Goal: Task Accomplishment & Management: Complete application form

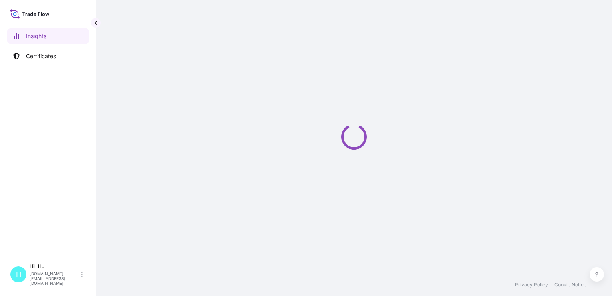
select select "2025"
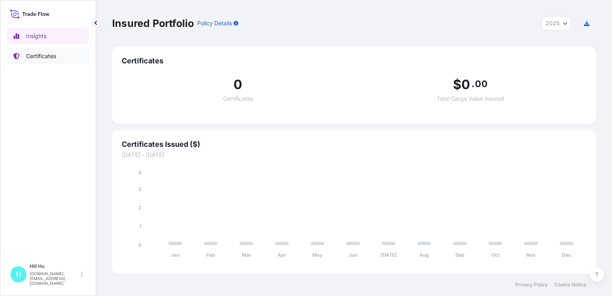
click at [34, 56] on p "Certificates" at bounding box center [41, 56] width 30 height 8
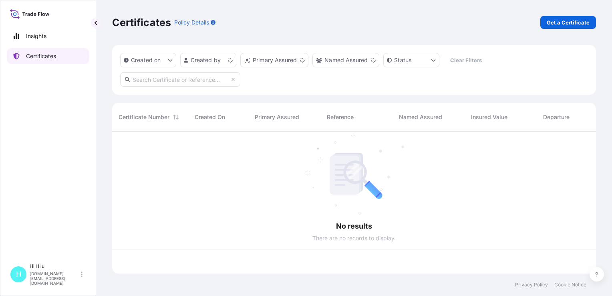
scroll to position [140, 477]
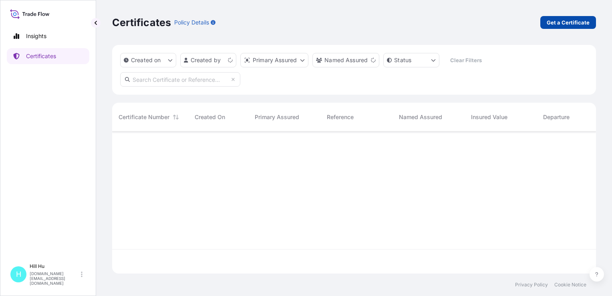
click at [591, 21] on link "Get a Certificate" at bounding box center [568, 22] width 56 height 13
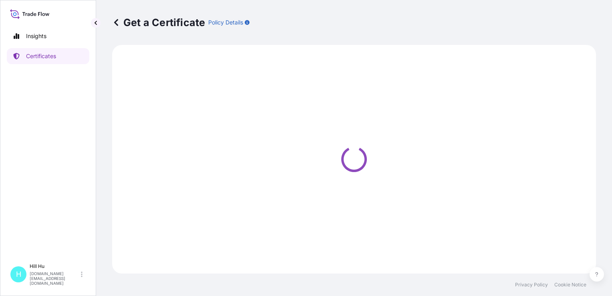
select select "Sea"
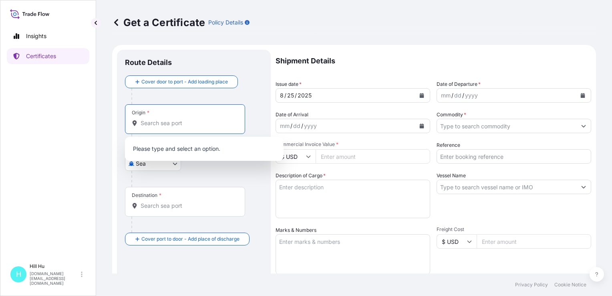
click at [151, 121] on input "Origin *" at bounding box center [188, 123] width 95 height 8
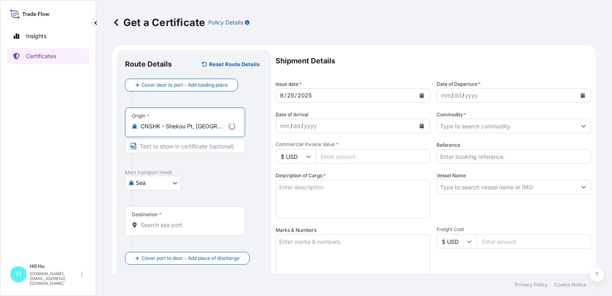
type input "CNSHK - Shekou Pt, [GEOGRAPHIC_DATA]"
click at [153, 225] on input "Destination *" at bounding box center [188, 225] width 95 height 8
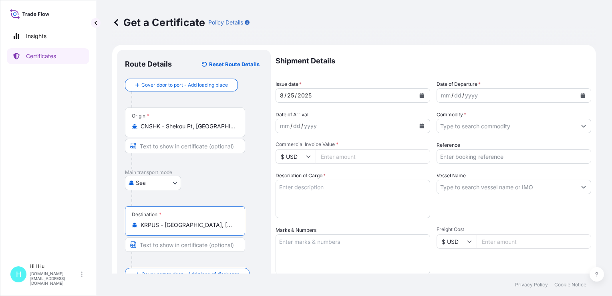
type input "KRPUS - [GEOGRAPHIC_DATA], [GEOGRAPHIC_DATA], [GEOGRAPHIC_DATA]"
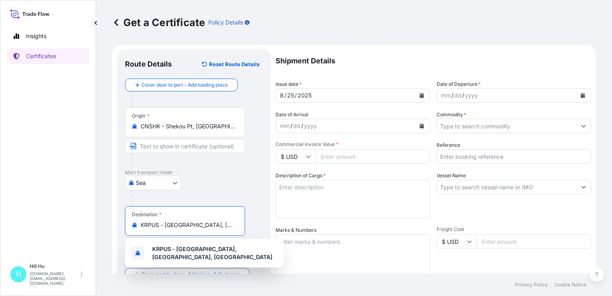
click at [503, 95] on div "mm / dd / yyyy" at bounding box center [506, 95] width 139 height 14
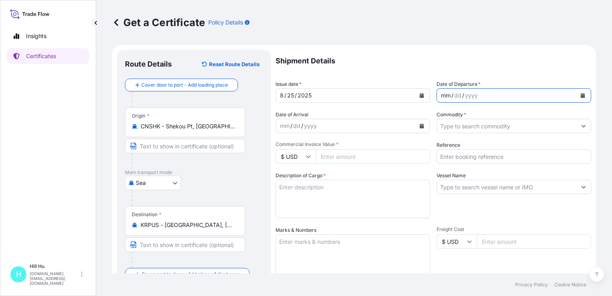
click at [581, 97] on icon "Calendar" at bounding box center [583, 95] width 4 height 5
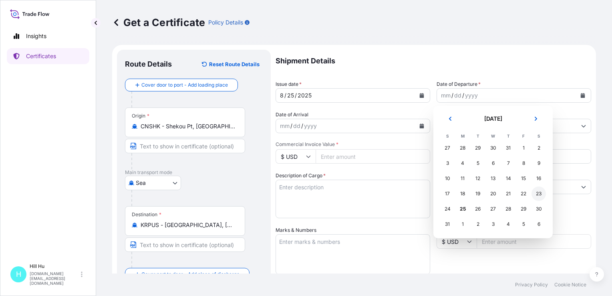
click at [538, 194] on div "23" at bounding box center [539, 193] width 14 height 14
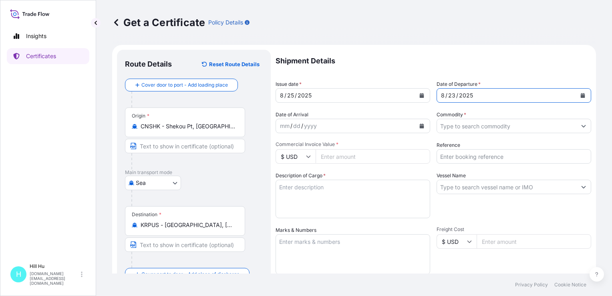
click at [312, 125] on div "yyyy" at bounding box center [310, 126] width 14 height 10
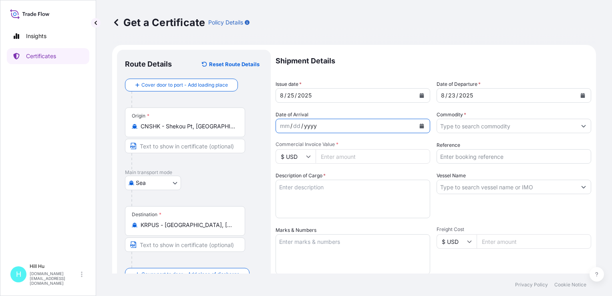
click at [497, 129] on input "Commodity *" at bounding box center [506, 126] width 139 height 14
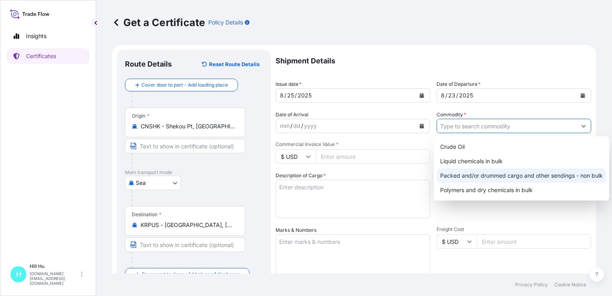
click at [479, 176] on div "Packed and/or drummed cargo and other sendings - non bulk" at bounding box center [521, 175] width 169 height 14
type input "Packed and/or drummed cargo and other sendings - non bulk"
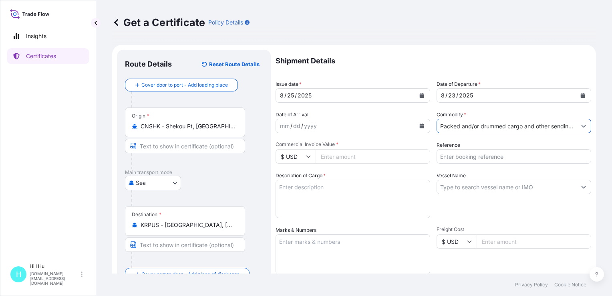
click at [312, 152] on input "$ USD" at bounding box center [296, 156] width 40 height 14
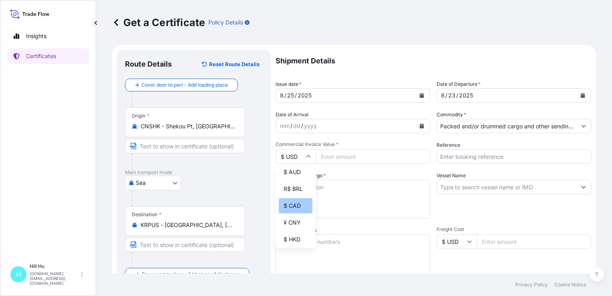
scroll to position [80, 0]
click at [290, 220] on div "¥ CNY" at bounding box center [296, 215] width 34 height 15
type input "¥ CNY"
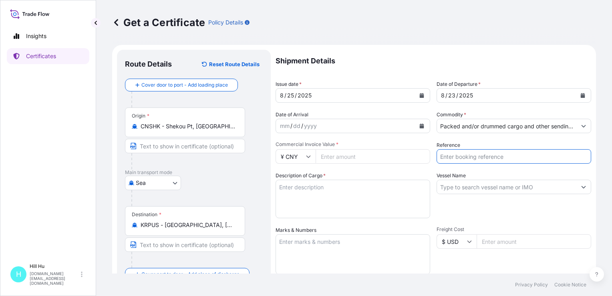
click at [469, 159] on input "Reference" at bounding box center [514, 156] width 155 height 14
paste input "5013191862"
type input "5013191862"
click at [351, 152] on input "Commercial Invoice Value *" at bounding box center [373, 156] width 115 height 14
paste input "311282.82"
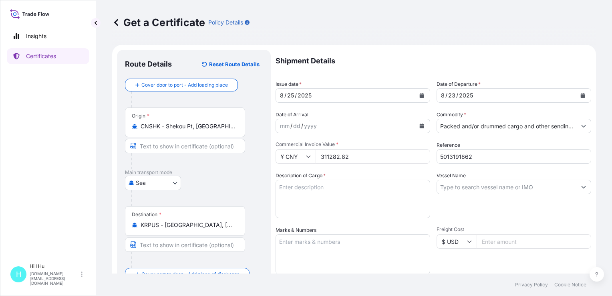
type input "311282.82"
click at [469, 187] on input "Vessel Name" at bounding box center [506, 186] width 139 height 14
paste input "KMTC [GEOGRAPHIC_DATA]"
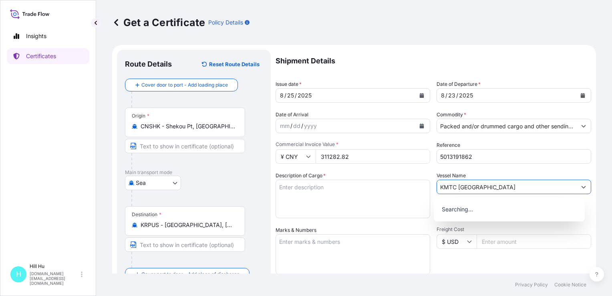
type input "KMTC [GEOGRAPHIC_DATA]"
click at [316, 189] on textarea "Description of Cargo *" at bounding box center [353, 198] width 155 height 38
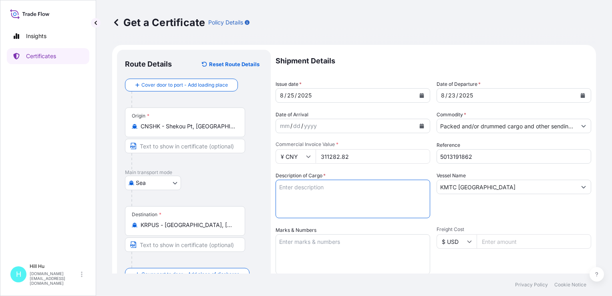
paste textarea "SCHULAMID 6 GF 30 H LW BLK 968069"
click at [277, 195] on textarea "SCHULAMID 6 GF 30 H LW BLK 968069" at bounding box center [353, 198] width 155 height 38
click at [418, 185] on textarea "SCHULAMID 6 GF 30 H LW BLK 968069" at bounding box center [353, 198] width 155 height 38
type textarea "SCHULAMID 6 GF 30 H LW BLK 968069 N.W.: 18000KGS TOTAL: 18PALLETS/720BAGS"
click at [313, 248] on textarea "Marks & Numbers" at bounding box center [353, 254] width 155 height 40
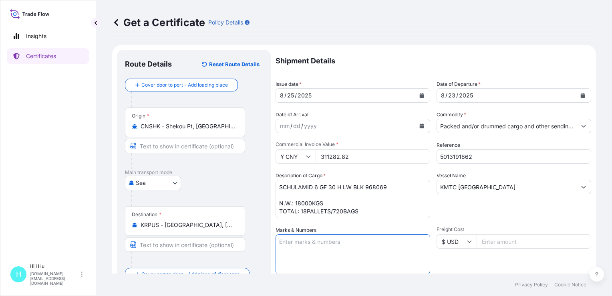
click at [302, 236] on textarea "Marks & Numbers" at bounding box center [353, 254] width 155 height 40
paste textarea "LyondellBasell"
type textarea "LyondellBasell"
click at [473, 208] on div "Vessel Name KMTC [GEOGRAPHIC_DATA]" at bounding box center [514, 194] width 155 height 46
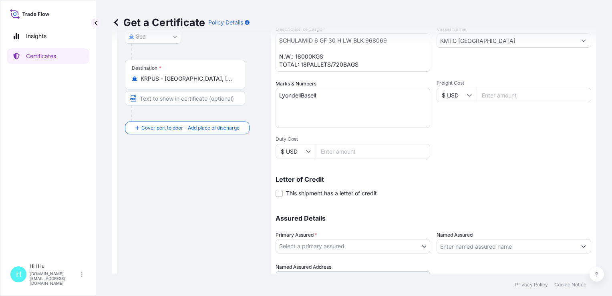
scroll to position [185, 0]
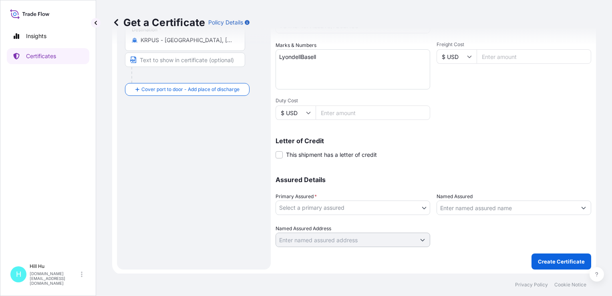
click at [328, 206] on body "Insights Certificates [GEOGRAPHIC_DATA][DOMAIN_NAME][EMAIL_ADDRESS][DOMAIN_NAME…" at bounding box center [306, 148] width 612 height 296
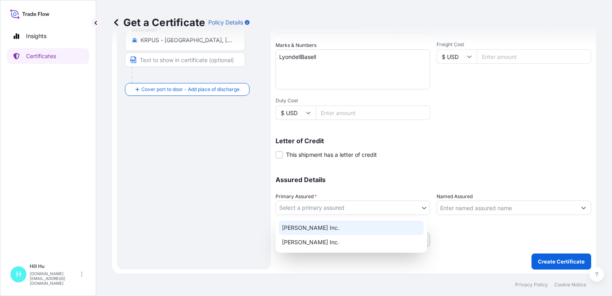
click at [309, 232] on div "[PERSON_NAME] Inc." at bounding box center [351, 227] width 145 height 14
select select "32057"
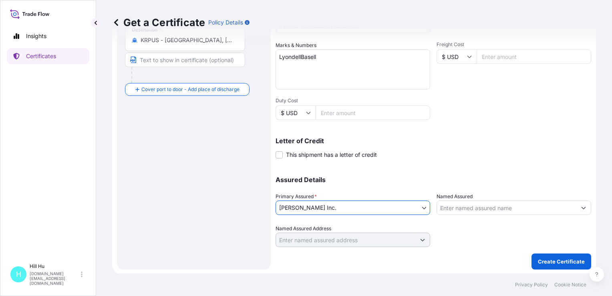
click at [498, 205] on input "Named Assured" at bounding box center [506, 207] width 139 height 14
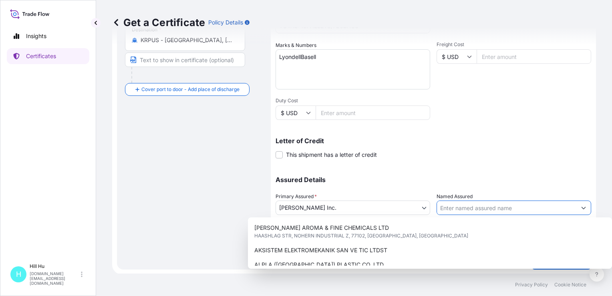
paste input "LyondellBasell Advanced Polymer(Dongguan) Co. Ltd"
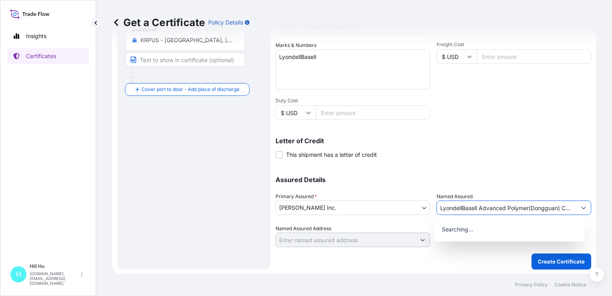
scroll to position [0, 11]
type input "LyondellBasell Advanced Polymer(Dongguan) Co. Ltd"
click at [506, 162] on div "Shipment Details Issue date * [DATE] Date of Departure * [DATE] Date of Arrival…" at bounding box center [434, 56] width 316 height 382
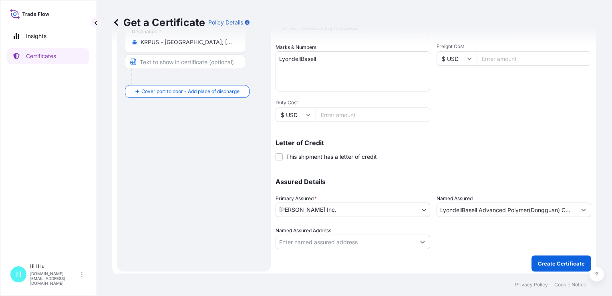
scroll to position [185, 0]
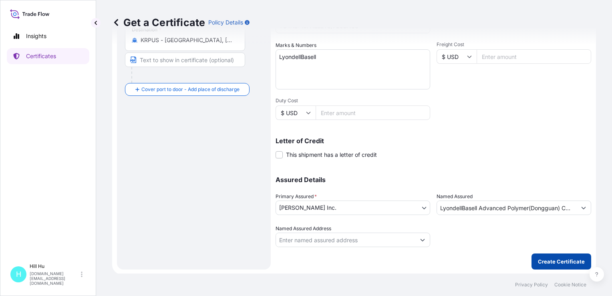
click at [566, 259] on p "Create Certificate" at bounding box center [561, 261] width 47 height 8
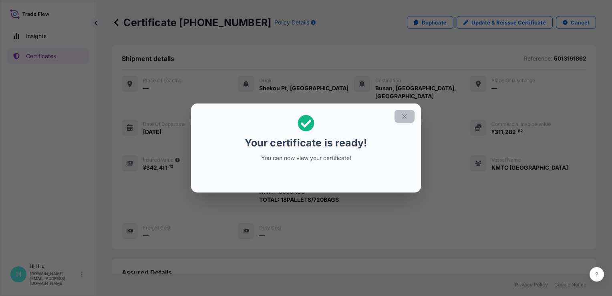
click at [407, 119] on icon "button" at bounding box center [404, 116] width 7 height 7
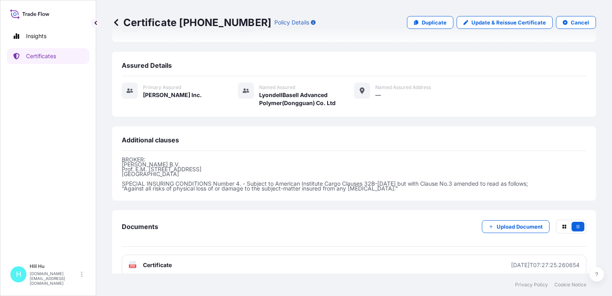
scroll to position [208, 0]
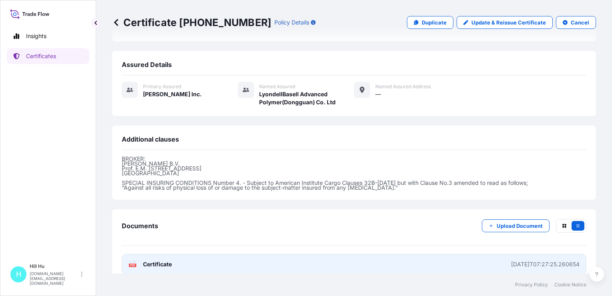
click at [157, 260] on span "Certificate" at bounding box center [157, 264] width 29 height 8
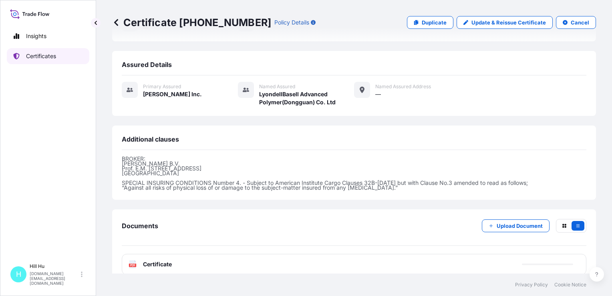
click at [40, 60] on link "Certificates" at bounding box center [48, 56] width 83 height 16
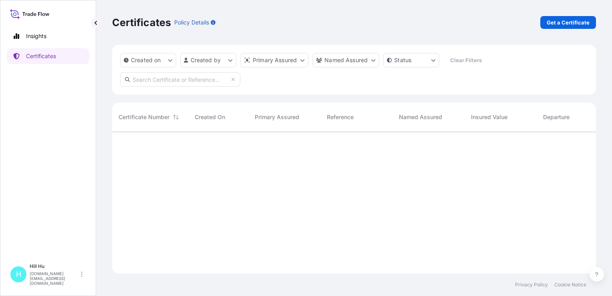
scroll to position [165, 477]
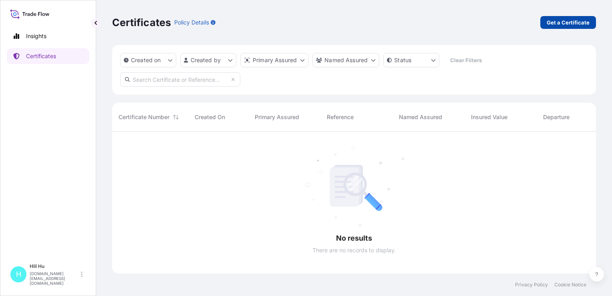
click at [562, 19] on p "Get a Certificate" at bounding box center [568, 22] width 43 height 8
select select "Sea"
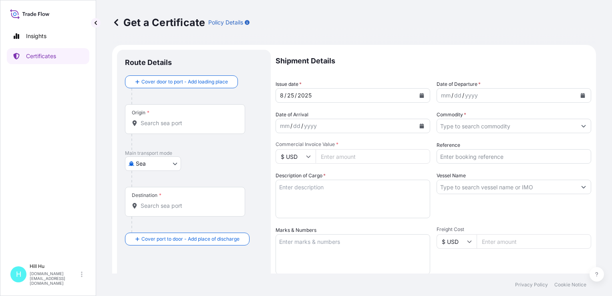
click at [159, 124] on input "Origin *" at bounding box center [188, 123] width 95 height 8
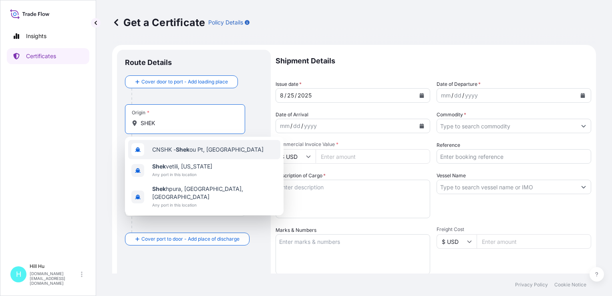
click at [199, 153] on span "CNSHK - Shek ou Pt, [GEOGRAPHIC_DATA]" at bounding box center [207, 149] width 111 height 8
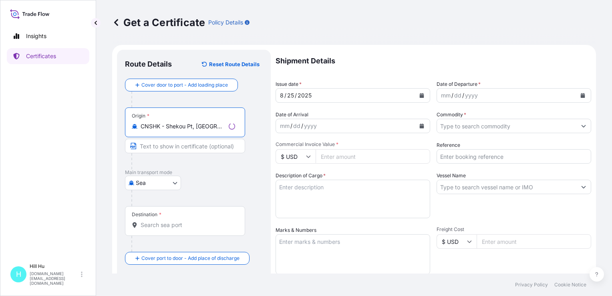
type input "CNSHK - Shekou Pt, [GEOGRAPHIC_DATA]"
click at [150, 220] on div "Destination *" at bounding box center [185, 221] width 120 height 30
click at [150, 221] on input "Destination *" at bounding box center [188, 225] width 95 height 8
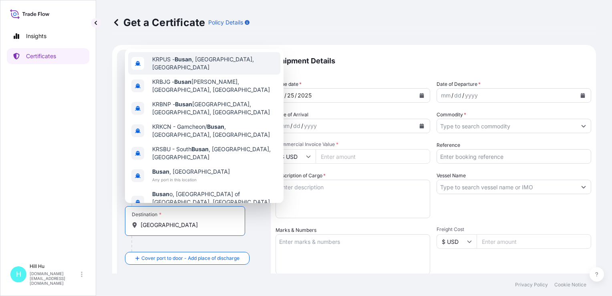
click at [205, 71] on span "KRPUS - [GEOGRAPHIC_DATA] , [GEOGRAPHIC_DATA], [GEOGRAPHIC_DATA]" at bounding box center [214, 63] width 125 height 16
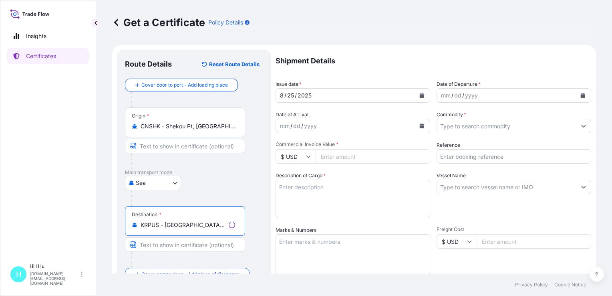
type input "KRPUS - [GEOGRAPHIC_DATA], [GEOGRAPHIC_DATA], [GEOGRAPHIC_DATA]"
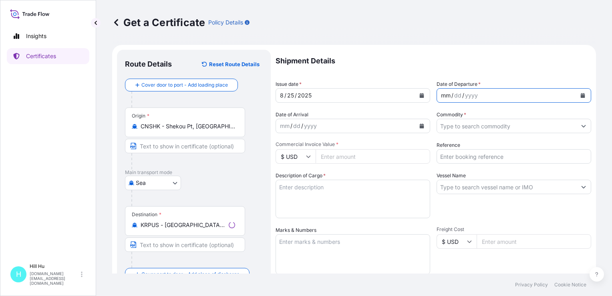
click at [484, 96] on div "mm / dd / yyyy" at bounding box center [506, 95] width 139 height 14
click at [579, 95] on button "Calendar" at bounding box center [582, 95] width 13 height 13
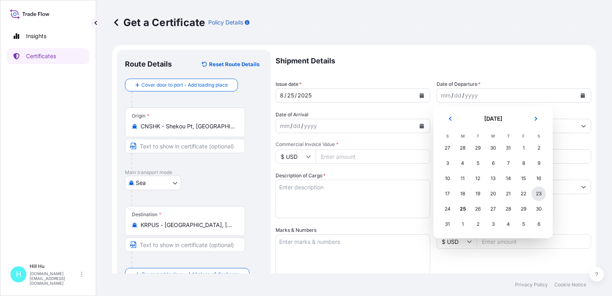
click at [542, 193] on div "23" at bounding box center [539, 193] width 14 height 14
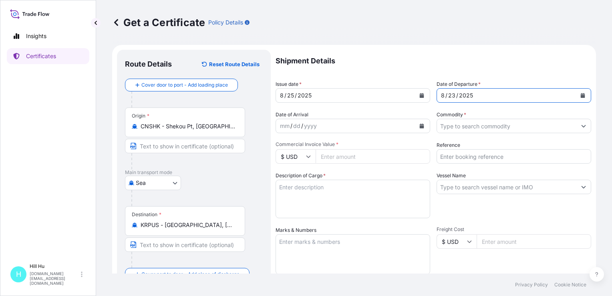
click at [468, 184] on input "Vessel Name" at bounding box center [506, 186] width 139 height 14
paste input "KMTC [GEOGRAPHIC_DATA]"
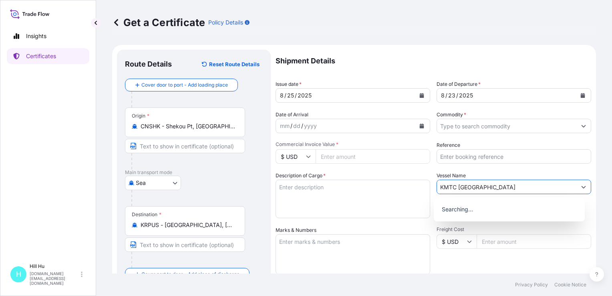
type input "KMTC [GEOGRAPHIC_DATA]"
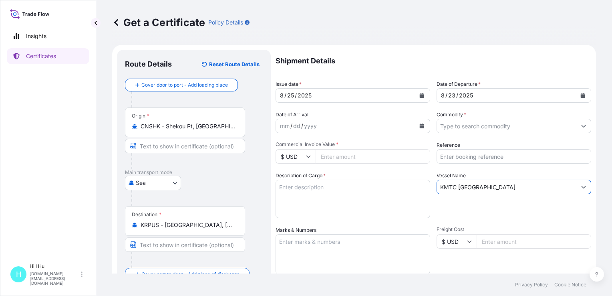
click at [472, 154] on input "Reference" at bounding box center [514, 156] width 155 height 14
paste input "5013200522"
type input "5013200522"
click at [309, 159] on input "$ USD" at bounding box center [296, 156] width 40 height 14
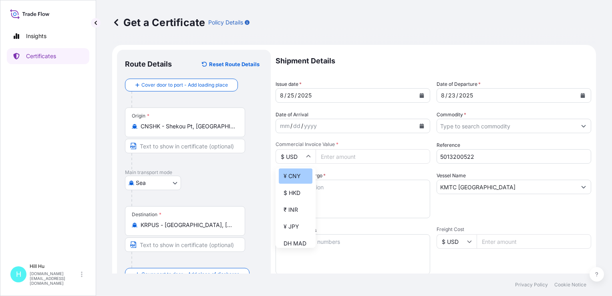
click at [293, 181] on div "¥ CNY" at bounding box center [296, 175] width 34 height 15
type input "¥ CNY"
click at [339, 153] on input "Commercial Invoice Value *" at bounding box center [373, 156] width 115 height 14
paste input "310791.15"
type input "310791.15"
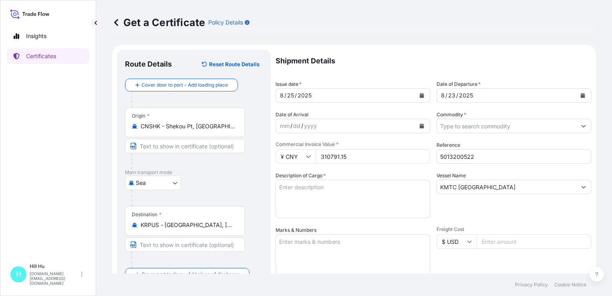
click at [298, 195] on textarea "Description of Cargo *" at bounding box center [353, 198] width 155 height 38
paste textarea "SCHULAMID 6 GF 30 H BLK 968001, BG25PL"
drag, startPoint x: 279, startPoint y: 197, endPoint x: 286, endPoint y: 197, distance: 6.8
click at [280, 197] on textarea "SCHULAMID 6 GF 30 H BLK 968001, BG25PL" at bounding box center [353, 198] width 155 height 38
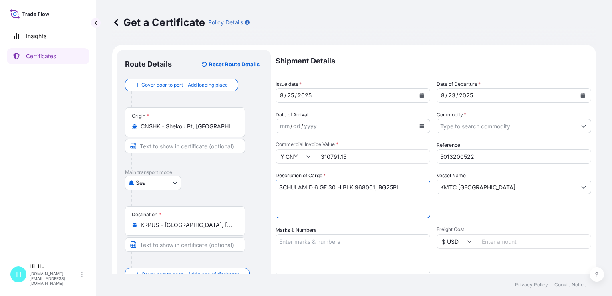
click at [416, 187] on textarea "SCHULAMID 6 GF 30 H BLK 968001, BG25PL" at bounding box center [353, 198] width 155 height 38
click at [311, 203] on textarea "SCHULAMID 6 GF 30 H BLK 968001, BG25PL N.W.: TOTAL:" at bounding box center [353, 198] width 155 height 38
click at [317, 208] on textarea "SCHULAMID 6 GF 30 H BLK 968001, BG25PL N.W.: 19925KGS TOTAL:" at bounding box center [353, 198] width 155 height 38
type textarea "SCHULAMID 6 GF 30 H BLK 968001, BG25PL N.W.: 19925KGS TOTAL: 16PALLETS/797BAGS"
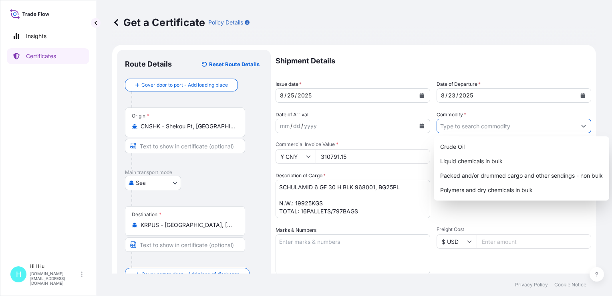
click at [467, 126] on input "Commodity *" at bounding box center [506, 126] width 139 height 14
click at [463, 176] on div "Packed and/or drummed cargo and other sendings - non bulk" at bounding box center [521, 175] width 169 height 14
type input "Packed and/or drummed cargo and other sendings - non bulk"
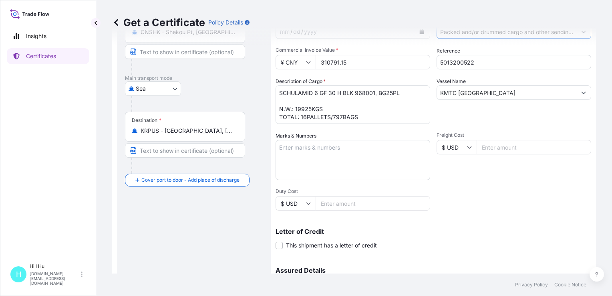
scroll to position [160, 0]
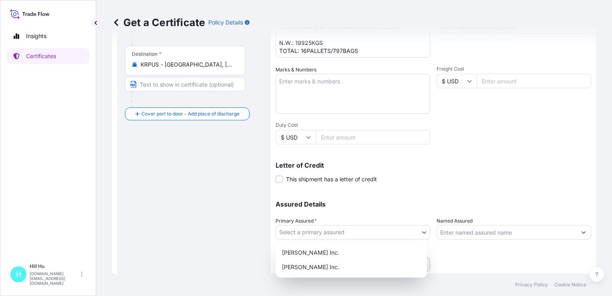
click at [395, 231] on body "Insights Certificates [GEOGRAPHIC_DATA][DOMAIN_NAME][EMAIL_ADDRESS][DOMAIN_NAME…" at bounding box center [306, 148] width 612 height 296
click at [310, 255] on div "[PERSON_NAME] Inc." at bounding box center [351, 252] width 145 height 14
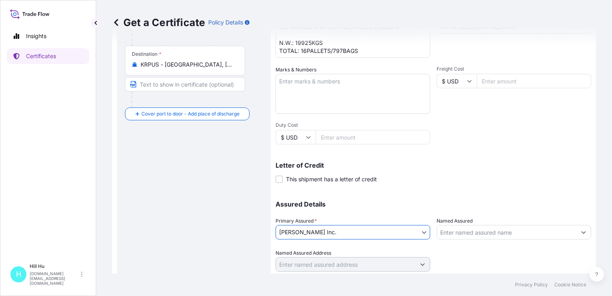
click at [481, 232] on input "Named Assured" at bounding box center [506, 232] width 139 height 14
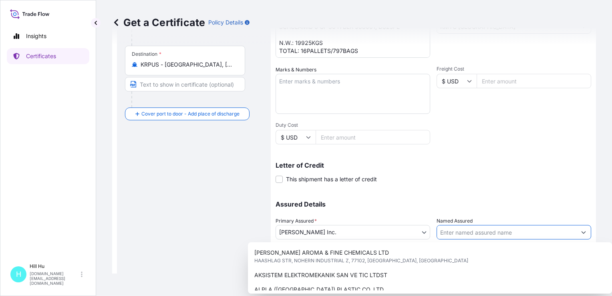
paste input "LyondellBasell Advanced Polymer(Dongguan) Co. Ltd"
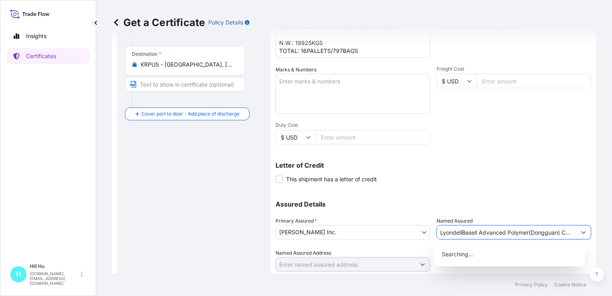
scroll to position [0, 11]
type input "LyondellBasell Advanced Polymer(Dongguan) Co. Ltd"
click at [302, 93] on textarea "Marks & Numbers" at bounding box center [353, 94] width 155 height 40
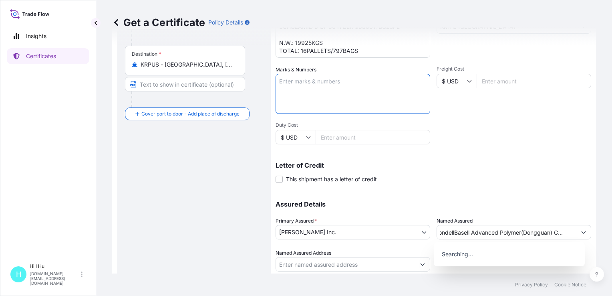
scroll to position [0, 0]
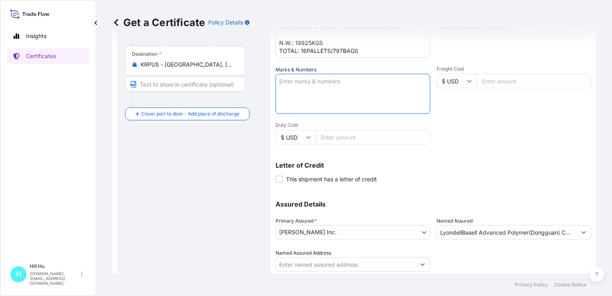
paste textarea "LyondellBasell Advanced Polymer(Dongguan) Co. Ltd"
drag, startPoint x: 318, startPoint y: 81, endPoint x: 481, endPoint y: 78, distance: 162.7
click at [481, 78] on div "Shipment Details Issue date * [DATE] Date of Departure * [DATE] Date of Arrival…" at bounding box center [434, 80] width 316 height 382
type textarea "LyondellBasell"
click at [465, 147] on div "Shipment Details Issue date * [DATE] Date of Departure * [DATE] Date of Arrival…" at bounding box center [434, 80] width 316 height 382
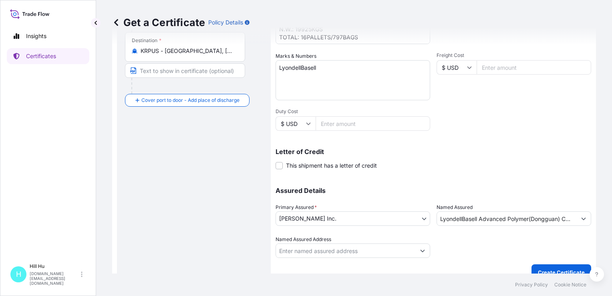
scroll to position [185, 0]
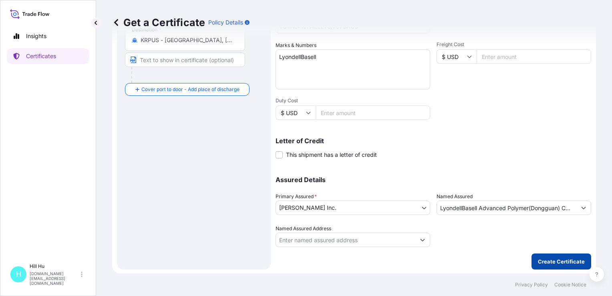
click at [547, 257] on p "Create Certificate" at bounding box center [561, 261] width 47 height 8
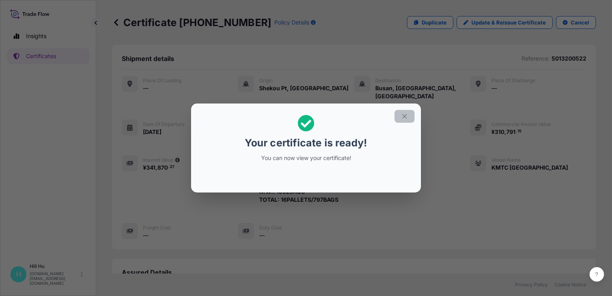
click at [405, 112] on button "button" at bounding box center [405, 116] width 20 height 13
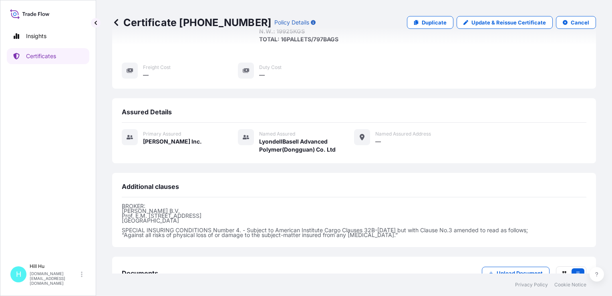
scroll to position [208, 0]
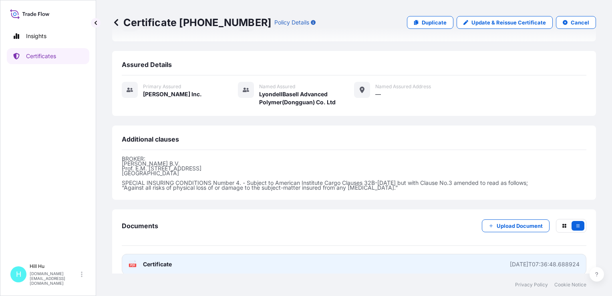
click at [152, 260] on span "Certificate" at bounding box center [157, 264] width 29 height 8
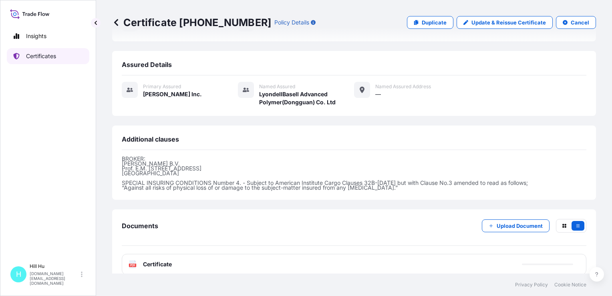
click at [32, 54] on p "Certificates" at bounding box center [41, 56] width 30 height 8
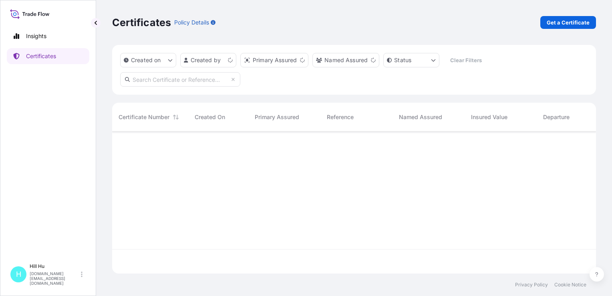
scroll to position [140, 477]
click at [568, 23] on p "Get a Certificate" at bounding box center [568, 22] width 43 height 8
select select "Sea"
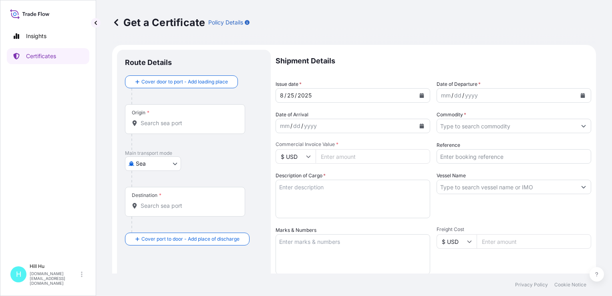
click at [171, 125] on input "Origin *" at bounding box center [188, 123] width 95 height 8
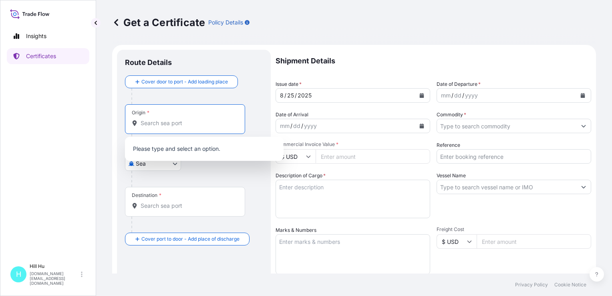
click at [169, 123] on input "Origin *" at bounding box center [188, 123] width 95 height 8
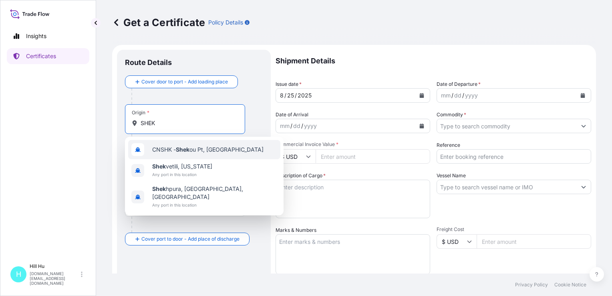
click at [171, 151] on span "CNSHK - Shek ou Pt, [GEOGRAPHIC_DATA]" at bounding box center [207, 149] width 111 height 8
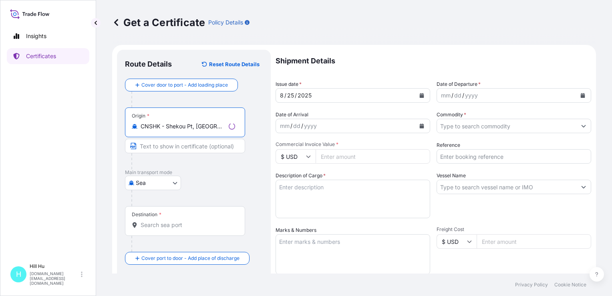
type input "CNSHK - Shekou Pt, [GEOGRAPHIC_DATA]"
click at [141, 224] on input "Destination *" at bounding box center [188, 225] width 95 height 8
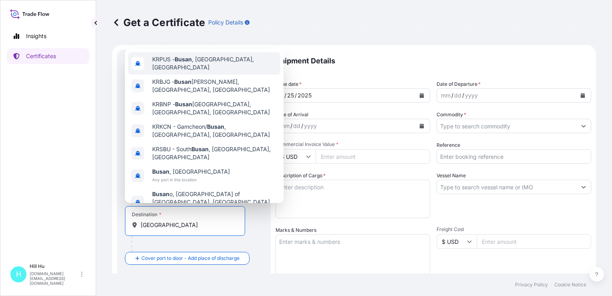
click at [194, 69] on span "KRPUS - [GEOGRAPHIC_DATA] , [GEOGRAPHIC_DATA], [GEOGRAPHIC_DATA]" at bounding box center [214, 63] width 125 height 16
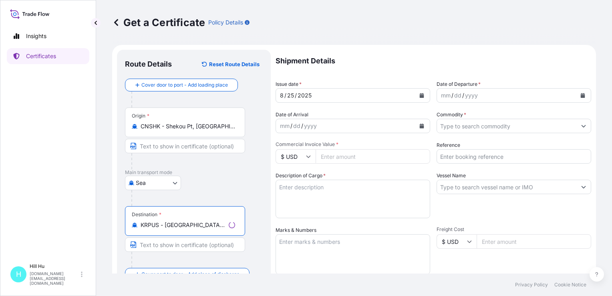
type input "KRPUS - [GEOGRAPHIC_DATA], [GEOGRAPHIC_DATA], [GEOGRAPHIC_DATA]"
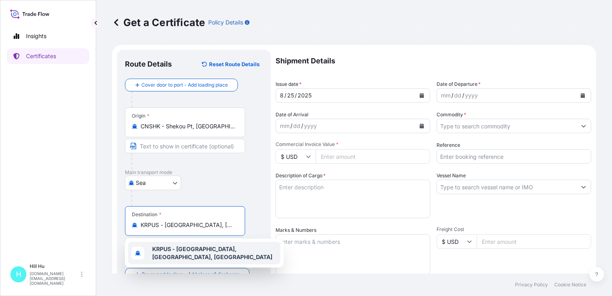
click at [461, 185] on input "Vessel Name" at bounding box center [506, 186] width 139 height 14
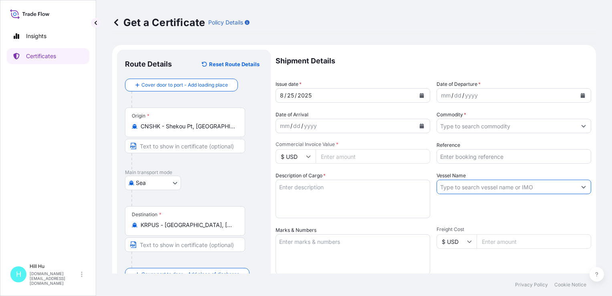
paste input "KMTC [GEOGRAPHIC_DATA]"
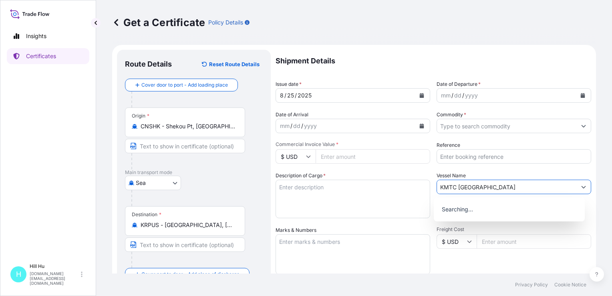
type input "KMTC [GEOGRAPHIC_DATA]"
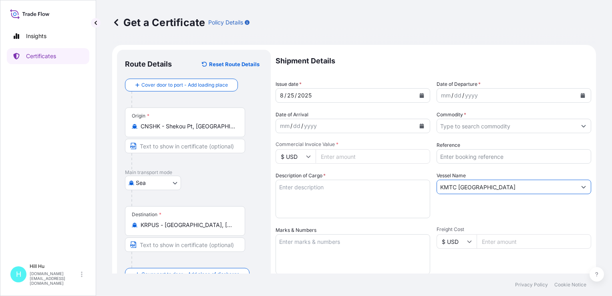
click at [466, 156] on input "Reference" at bounding box center [514, 156] width 155 height 14
paste input "5013200319"
type input "5013200319"
click at [479, 124] on input "Commodity *" at bounding box center [506, 126] width 139 height 14
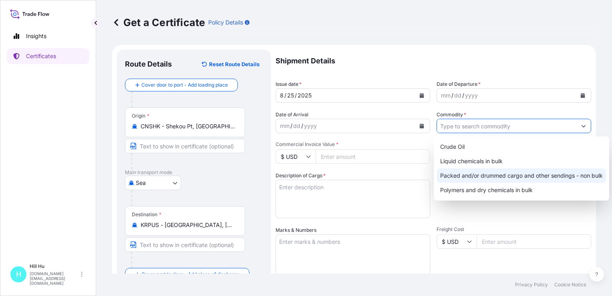
click at [492, 178] on div "Packed and/or drummed cargo and other sendings - non bulk" at bounding box center [521, 175] width 169 height 14
type input "Packed and/or drummed cargo and other sendings - non bulk"
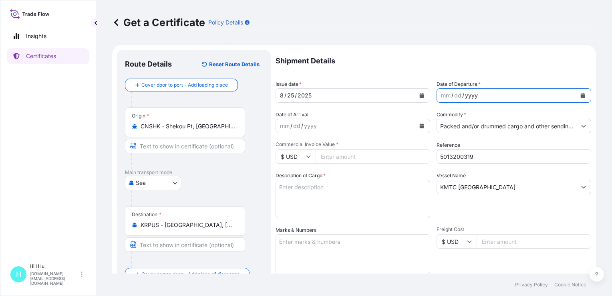
click at [471, 96] on div "yyyy" at bounding box center [471, 96] width 14 height 10
click at [581, 95] on icon "Calendar" at bounding box center [583, 95] width 4 height 5
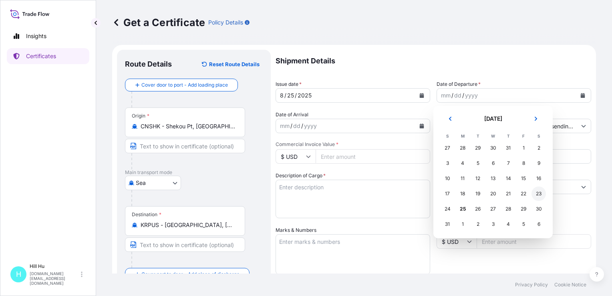
click at [545, 192] on div "23" at bounding box center [539, 193] width 14 height 14
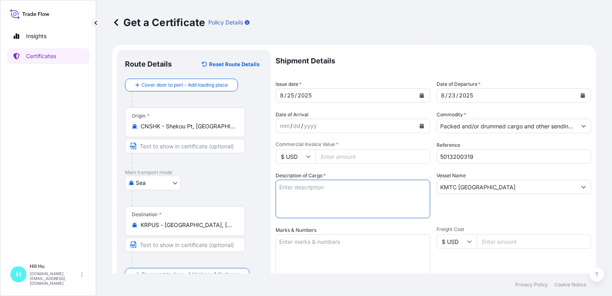
click at [325, 197] on textarea "Description of Cargo *" at bounding box center [353, 198] width 155 height 38
paste textarea "SCHULADUR PCR GF 30 BLK 968001, BG25HT"
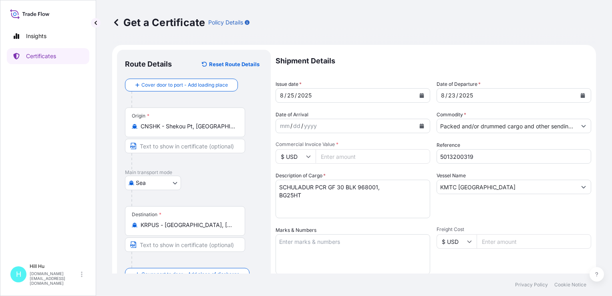
click at [276, 195] on textarea "SCHULADUR PCR GF 30 BLK 968001, BG25HT" at bounding box center [353, 198] width 155 height 38
click at [414, 188] on textarea "SCHULADUR PCR GF 30 BLK 968001, BG25HT" at bounding box center [353, 198] width 155 height 38
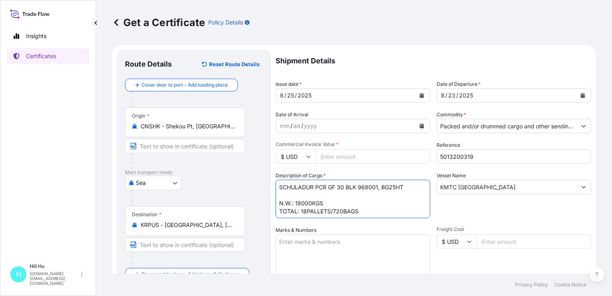
type textarea "SCHULADUR PCR GF 30 BLK 968001, BG25HT N.W.: 18000KGS TOTAL: 18PALLETS/720BAGS"
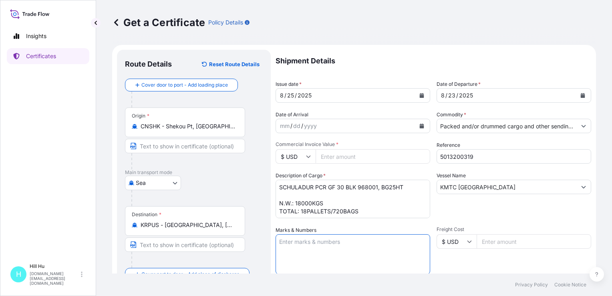
click at [336, 253] on textarea "Marks & Numbers" at bounding box center [353, 254] width 155 height 40
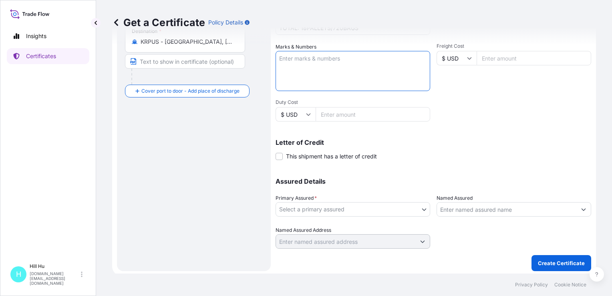
scroll to position [185, 0]
click at [470, 207] on input "Named Assured" at bounding box center [506, 207] width 139 height 14
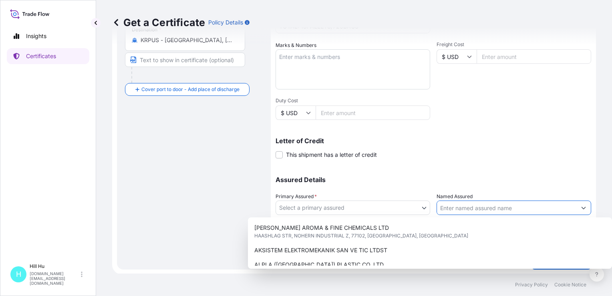
paste input "LyondellBasell Advanced Polymer(Dongguan) Co. Ltd"
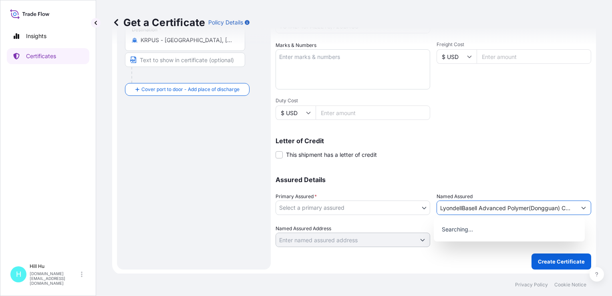
scroll to position [0, 11]
type input "LyondellBasell Advanced Polymer(Dongguan) Co. Ltd"
click at [317, 68] on textarea "Marks & Numbers" at bounding box center [353, 69] width 155 height 40
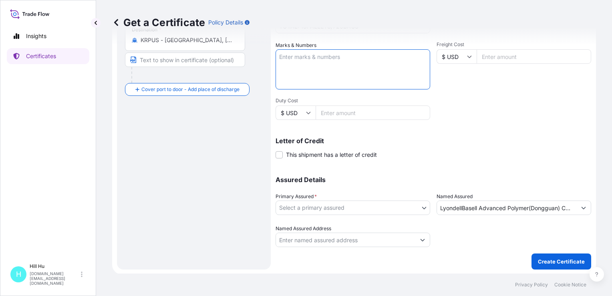
paste textarea "LyondellBasell Advanced Polymer(Dongguan) Co. Ltd"
drag, startPoint x: 318, startPoint y: 55, endPoint x: 435, endPoint y: 53, distance: 117.0
click at [435, 53] on div "Shipment Details Issue date * [DATE] Date of Departure * [DATE] Date of Arrival…" at bounding box center [434, 56] width 316 height 382
type textarea "LyondellBasell"
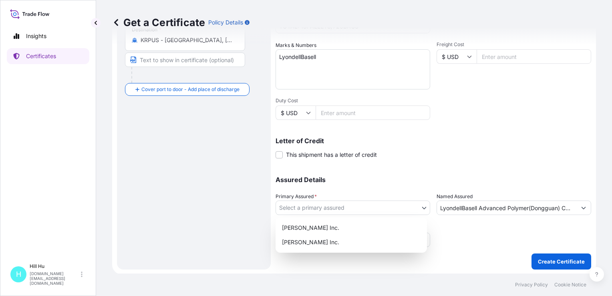
click at [333, 210] on body "9 options available. 0 options available. Insights Certificates [GEOGRAPHIC_DAT…" at bounding box center [306, 148] width 612 height 296
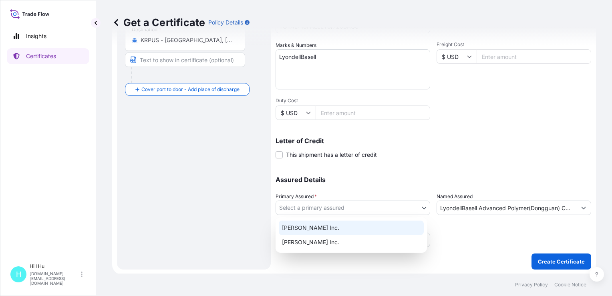
click at [324, 224] on div "[PERSON_NAME] Inc." at bounding box center [351, 227] width 145 height 14
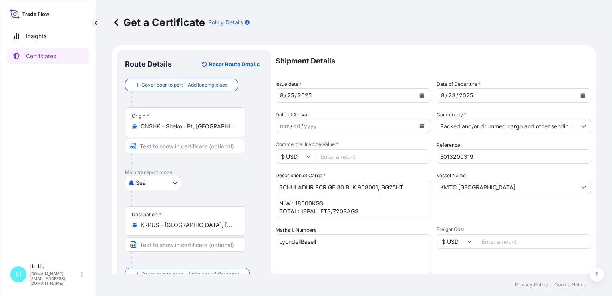
click at [306, 157] on icon at bounding box center [308, 156] width 5 height 5
click at [292, 182] on div "¥ CNY" at bounding box center [296, 175] width 34 height 15
type input "¥ CNY"
click at [490, 242] on input "Freight Cost" at bounding box center [534, 241] width 115 height 14
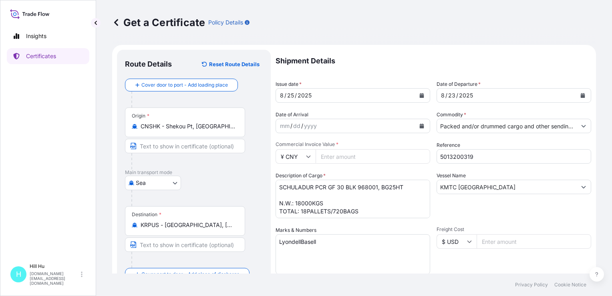
click at [339, 152] on input "Commercial Invoice Value *" at bounding box center [373, 156] width 115 height 14
paste input "239260.32"
type input "239260.32"
click at [500, 201] on div "Vessel Name KMTC [GEOGRAPHIC_DATA]" at bounding box center [514, 194] width 155 height 46
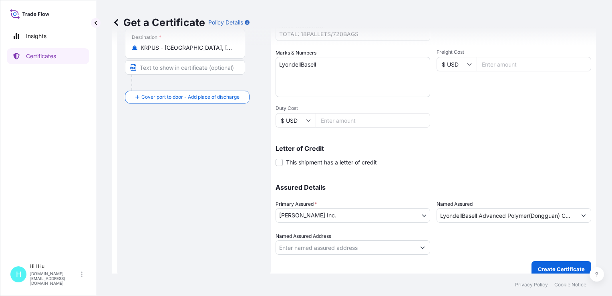
scroll to position [185, 0]
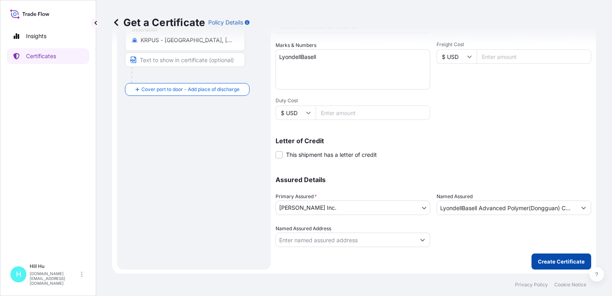
click at [549, 258] on p "Create Certificate" at bounding box center [561, 261] width 47 height 8
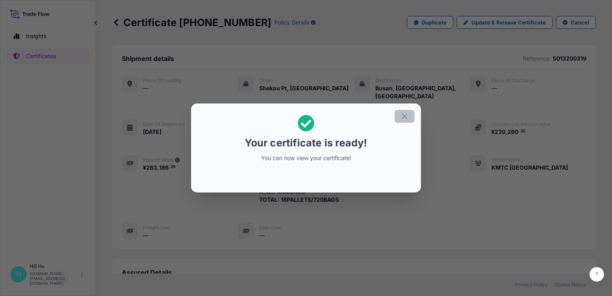
click at [401, 115] on icon "button" at bounding box center [404, 116] width 7 height 7
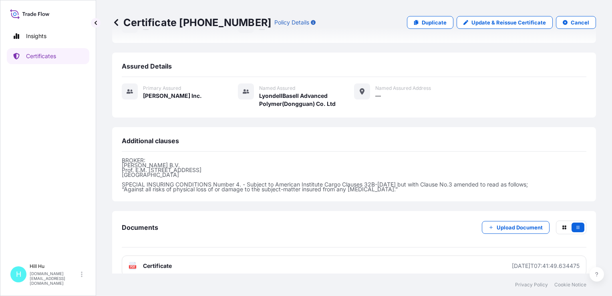
scroll to position [208, 0]
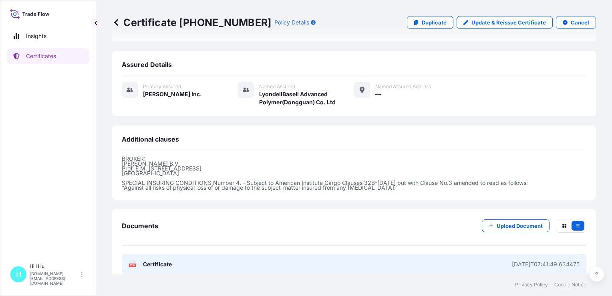
click at [153, 260] on span "Certificate" at bounding box center [157, 264] width 29 height 8
